Goal: Information Seeking & Learning: Learn about a topic

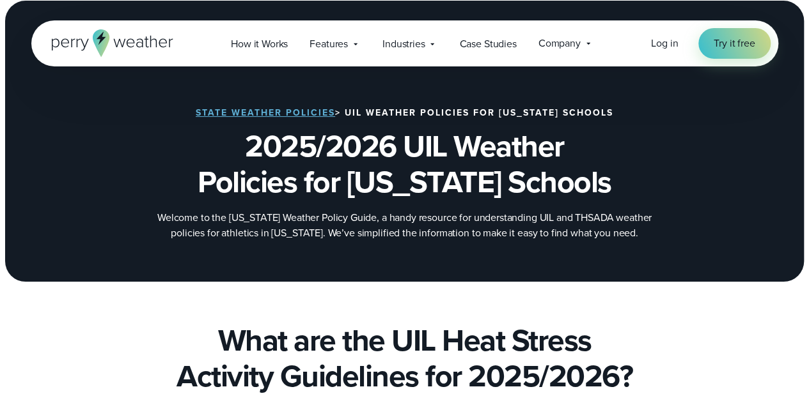
scroll to position [3, 0]
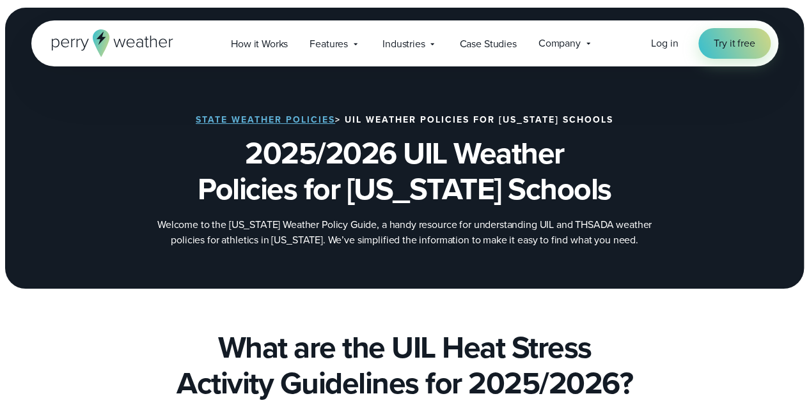
click at [277, 117] on link "State Weather Policies" at bounding box center [265, 119] width 139 height 13
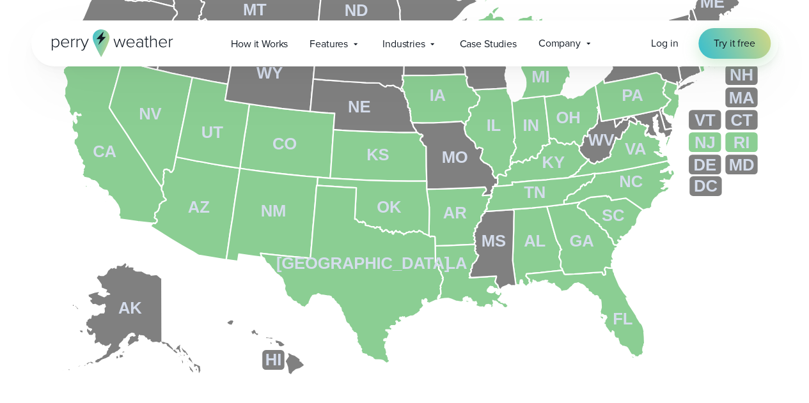
scroll to position [586, 0]
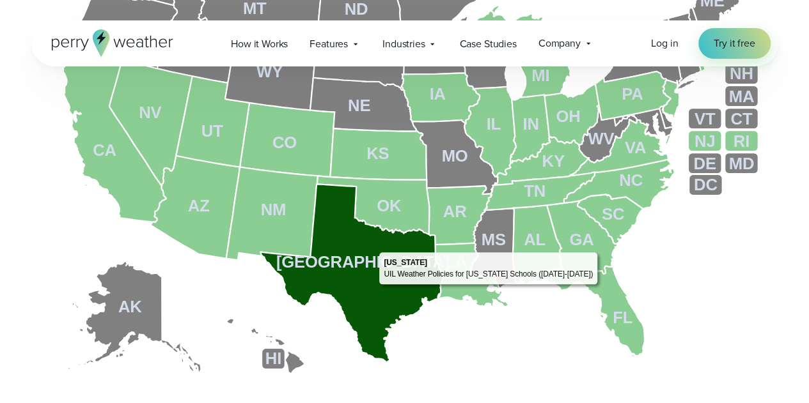
click at [374, 288] on icon at bounding box center [352, 273] width 182 height 178
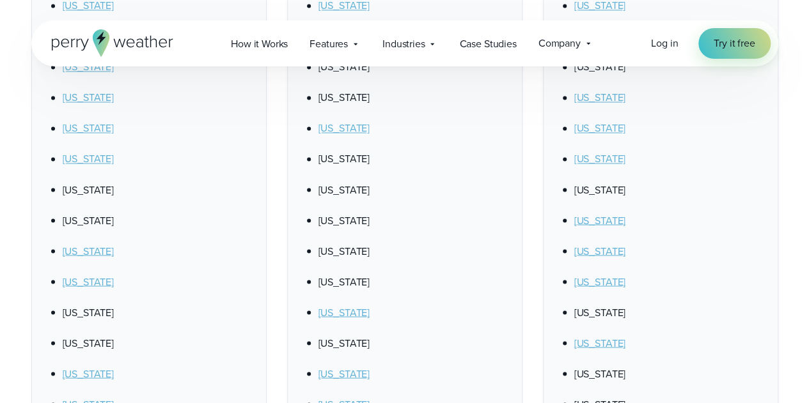
scroll to position [1045, 0]
click at [578, 249] on link "[US_STATE]" at bounding box center [599, 250] width 51 height 15
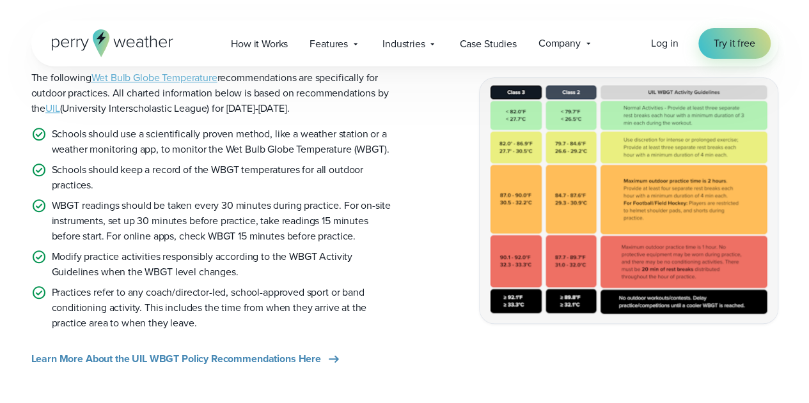
scroll to position [411, 0]
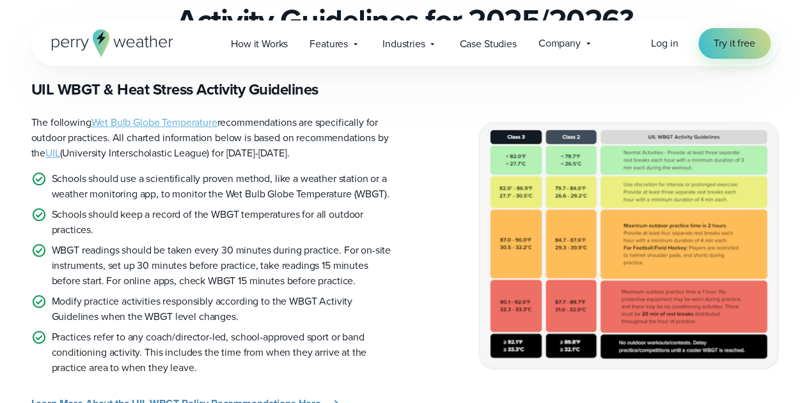
scroll to position [367, 0]
